Goal: Navigation & Orientation: Find specific page/section

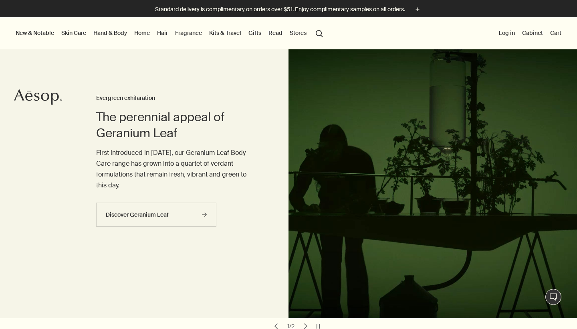
click at [101, 29] on link "Hand & Body" at bounding box center [110, 33] width 37 height 10
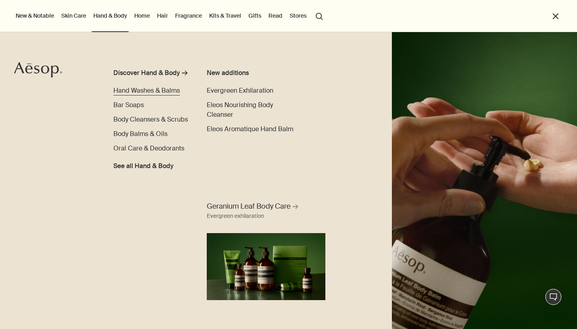
click at [156, 91] on span "Hand Washes & Balms" at bounding box center [146, 90] width 67 height 8
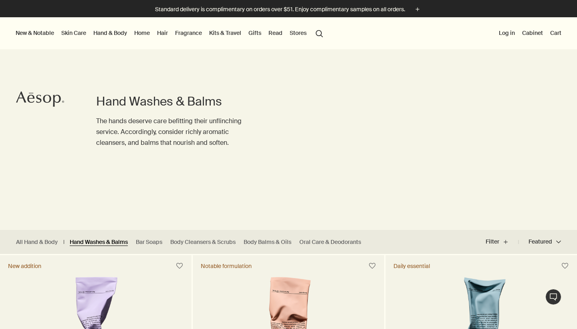
click at [97, 242] on link "Hand Washes & Balms" at bounding box center [99, 242] width 58 height 8
click at [119, 34] on link "Hand & Body" at bounding box center [110, 33] width 37 height 10
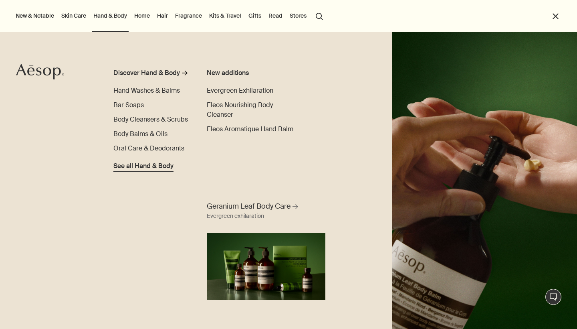
click at [120, 169] on span "See all Hand & Body" at bounding box center [143, 166] width 60 height 10
